Goal: Navigation & Orientation: Find specific page/section

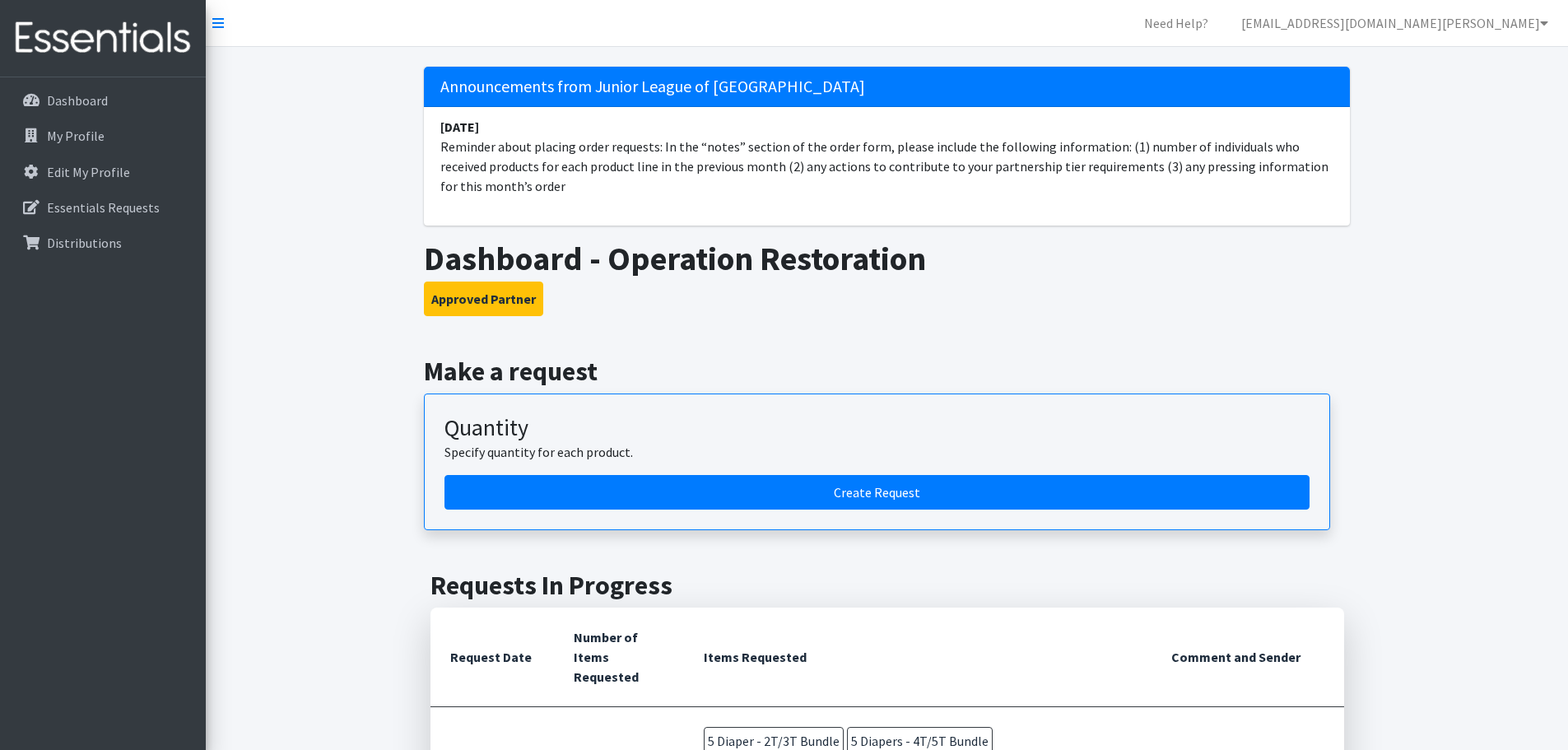
drag, startPoint x: 1118, startPoint y: 451, endPoint x: 1148, endPoint y: 432, distance: 35.5
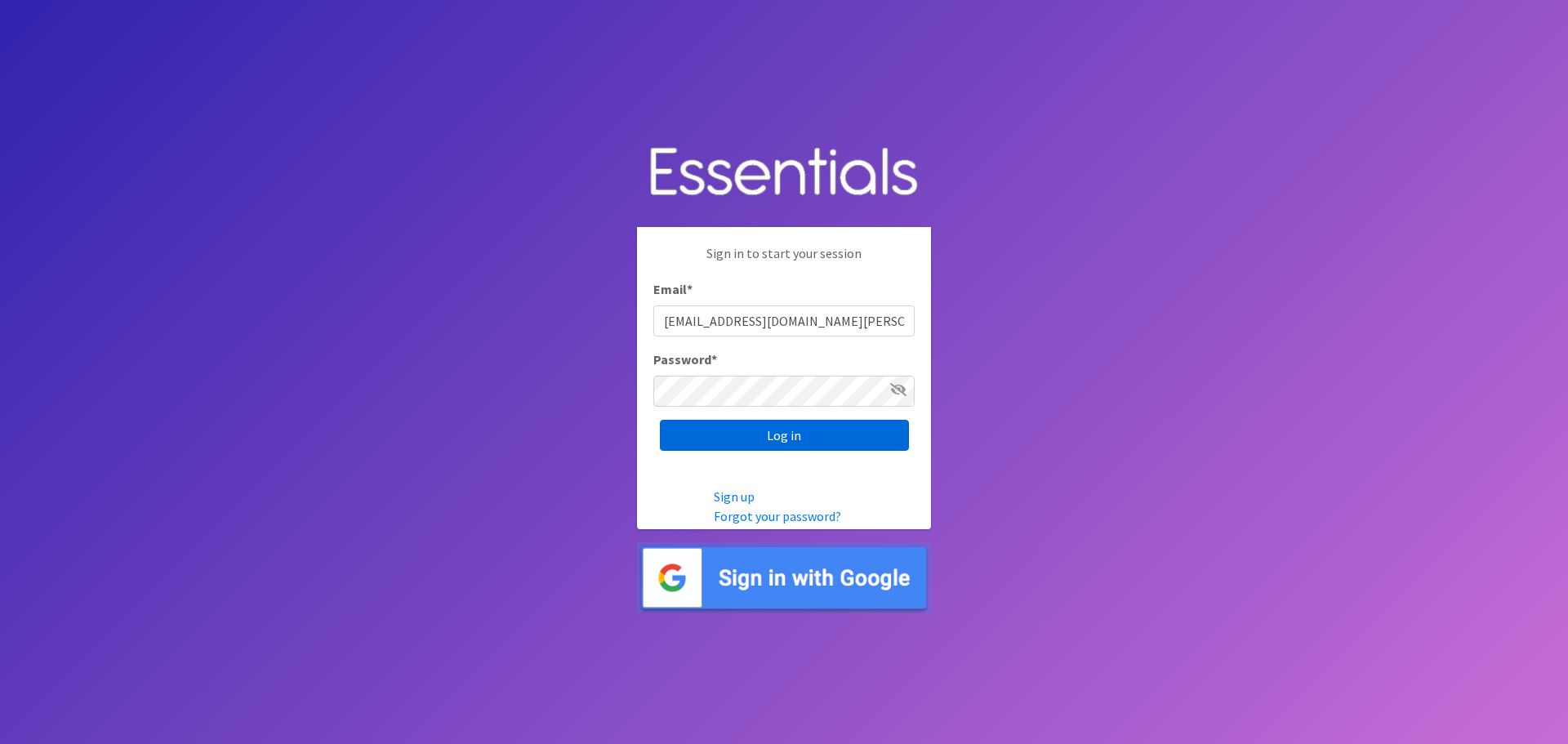
drag, startPoint x: 849, startPoint y: 432, endPoint x: 841, endPoint y: 431, distance: 8.1
click at [849, 434] on input "Log in" at bounding box center [784, 435] width 249 height 31
